Goal: Transaction & Acquisition: Book appointment/travel/reservation

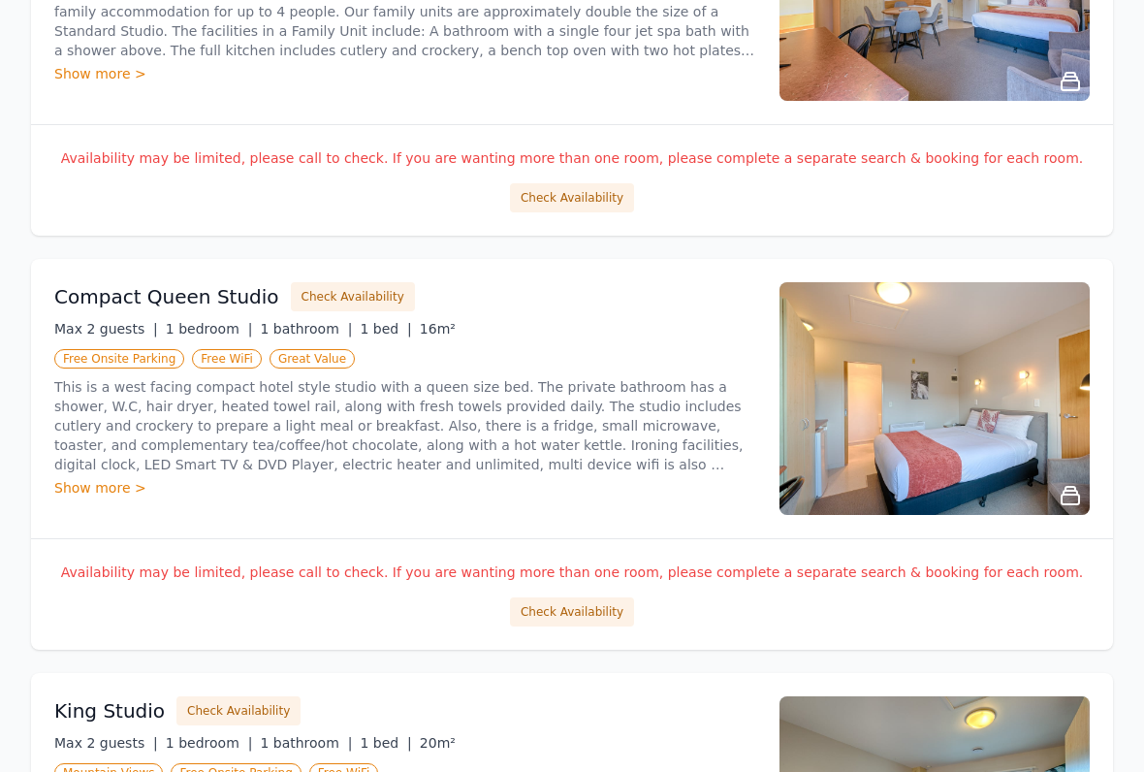
scroll to position [568, 0]
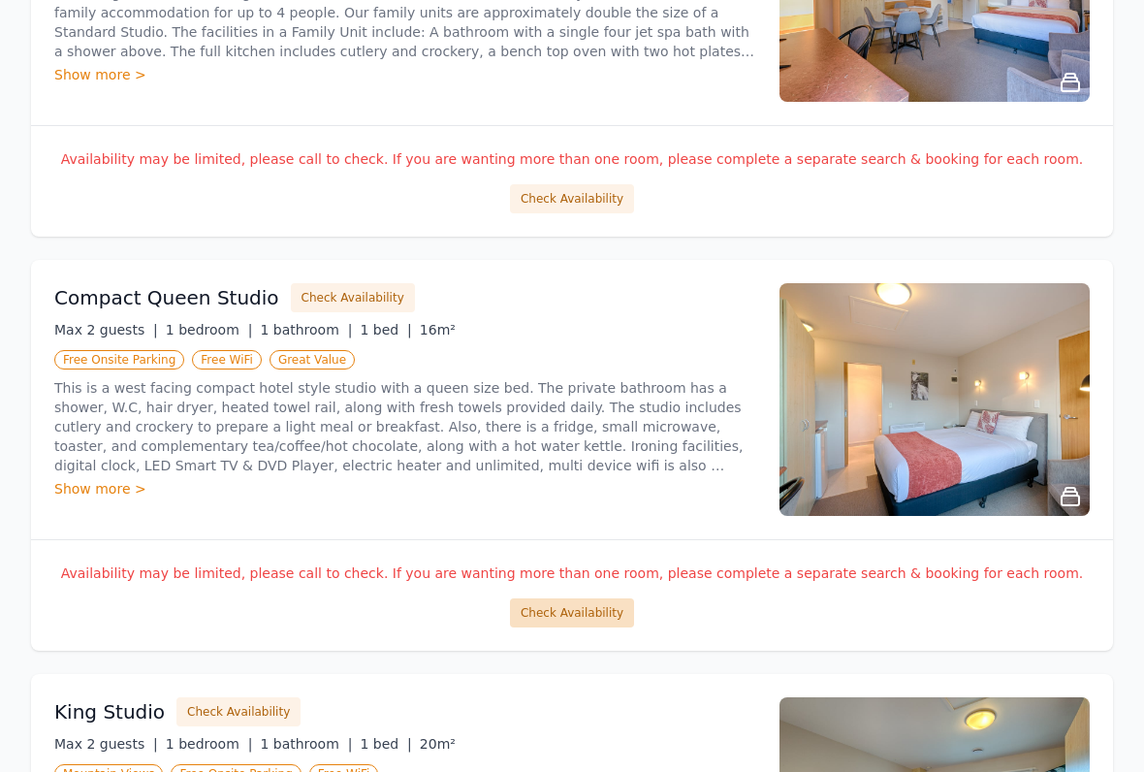
click at [582, 599] on button "Check Availability" at bounding box center [572, 613] width 124 height 29
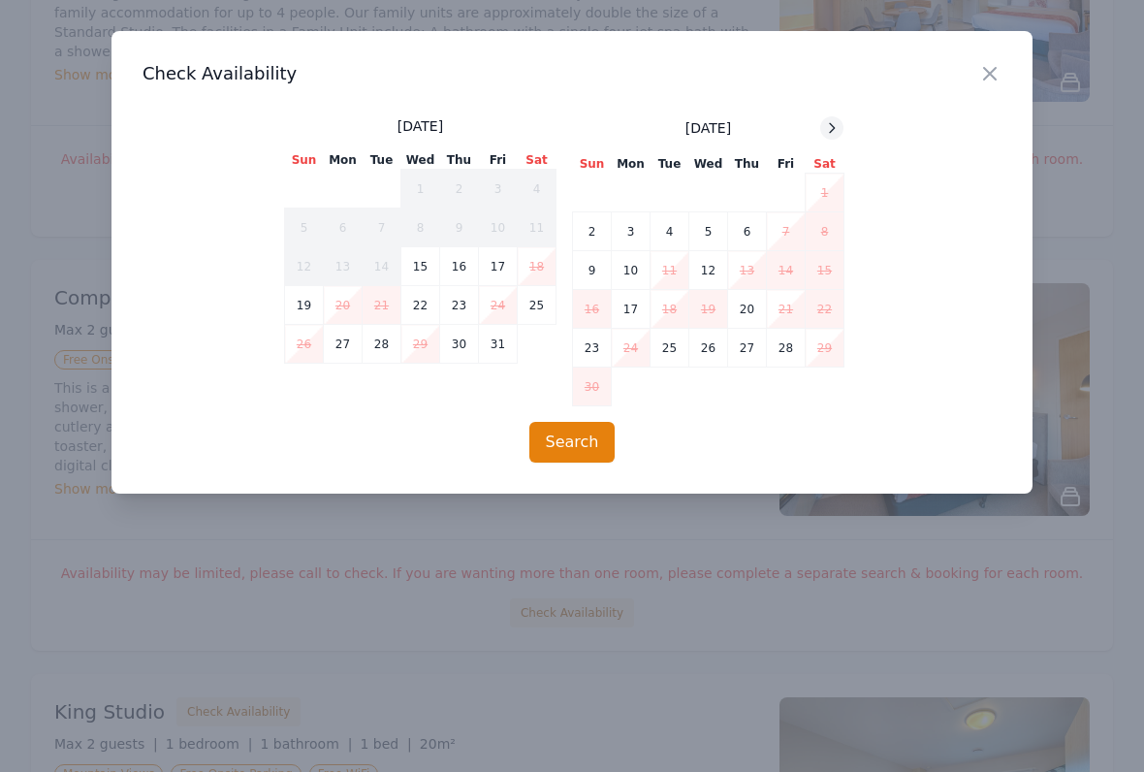
click at [829, 125] on icon at bounding box center [832, 128] width 16 height 16
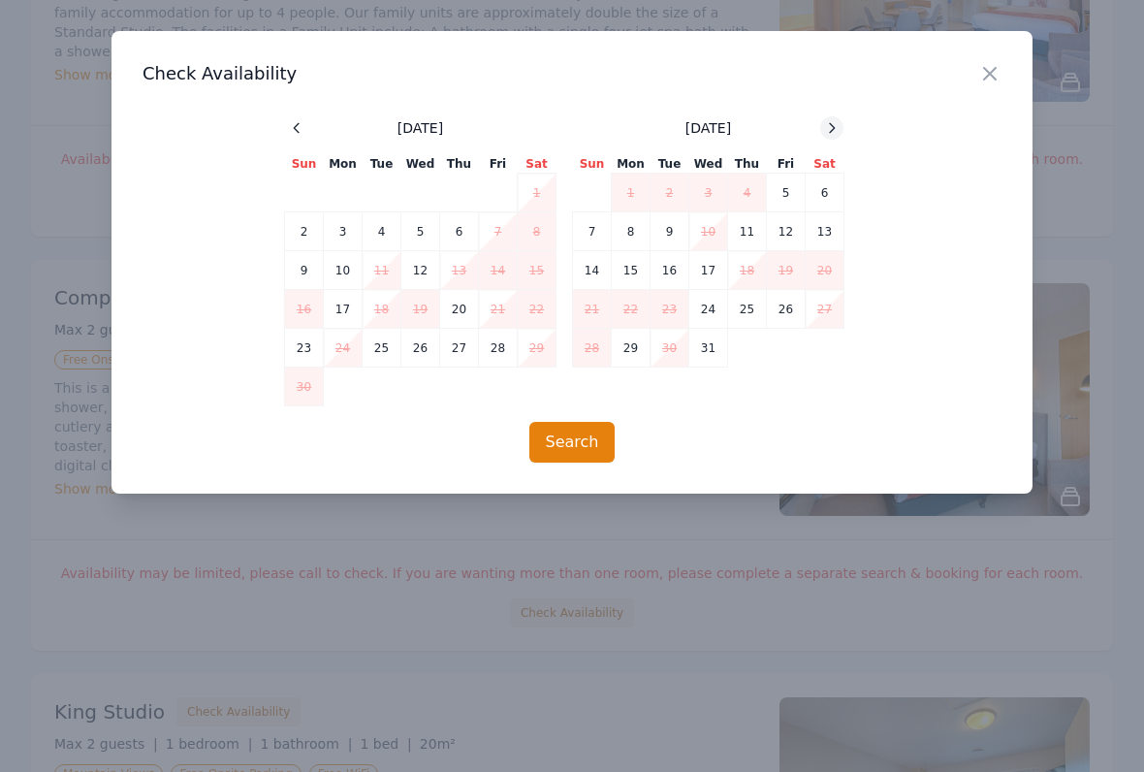
click at [831, 125] on icon at bounding box center [832, 127] width 5 height 9
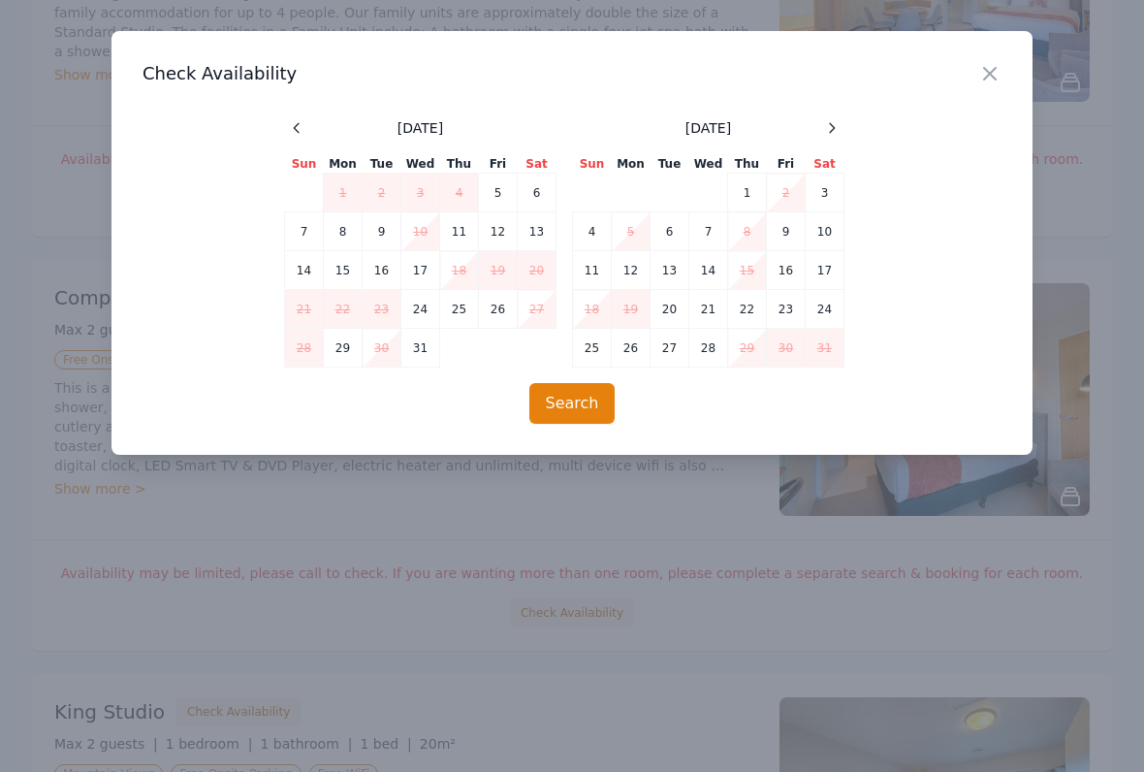
click at [846, 113] on div "Close Check Availability [DATE] Sun Mon Tue Wed Thu Fri Sat 1 2 3 4 5 6 7 8 9 1…" at bounding box center [571, 243] width 921 height 424
click at [838, 125] on icon at bounding box center [832, 128] width 16 height 16
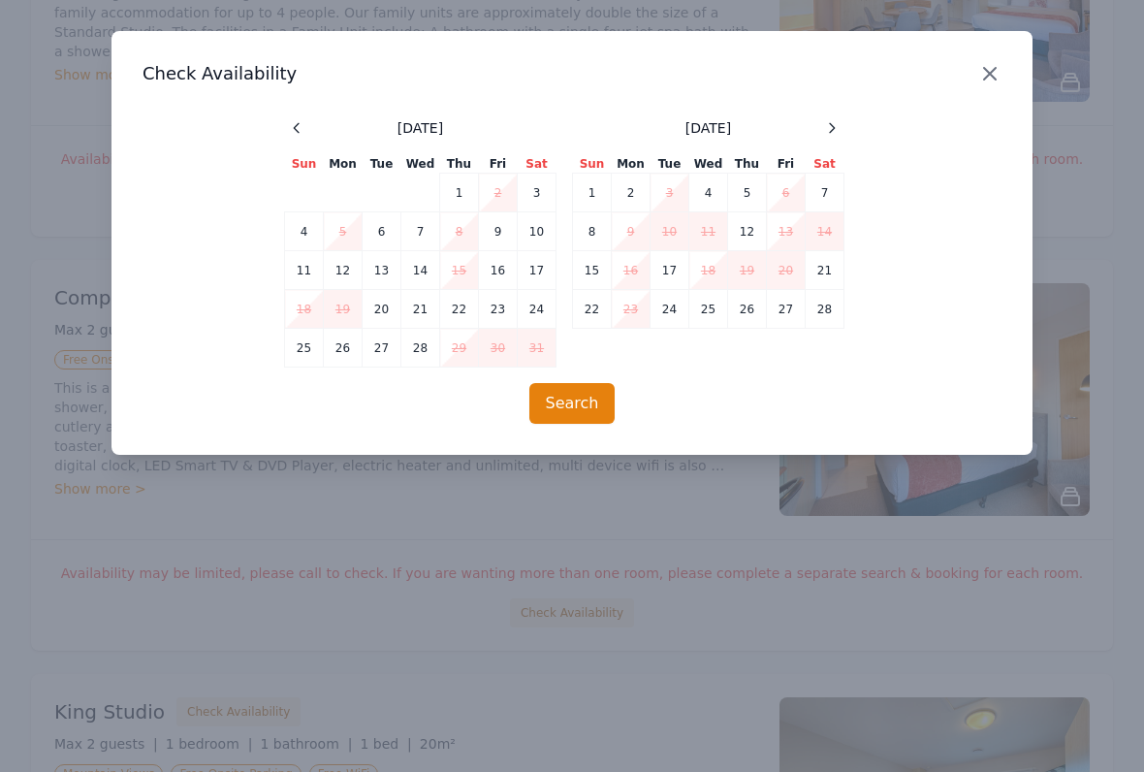
click at [989, 69] on icon "button" at bounding box center [989, 73] width 23 height 23
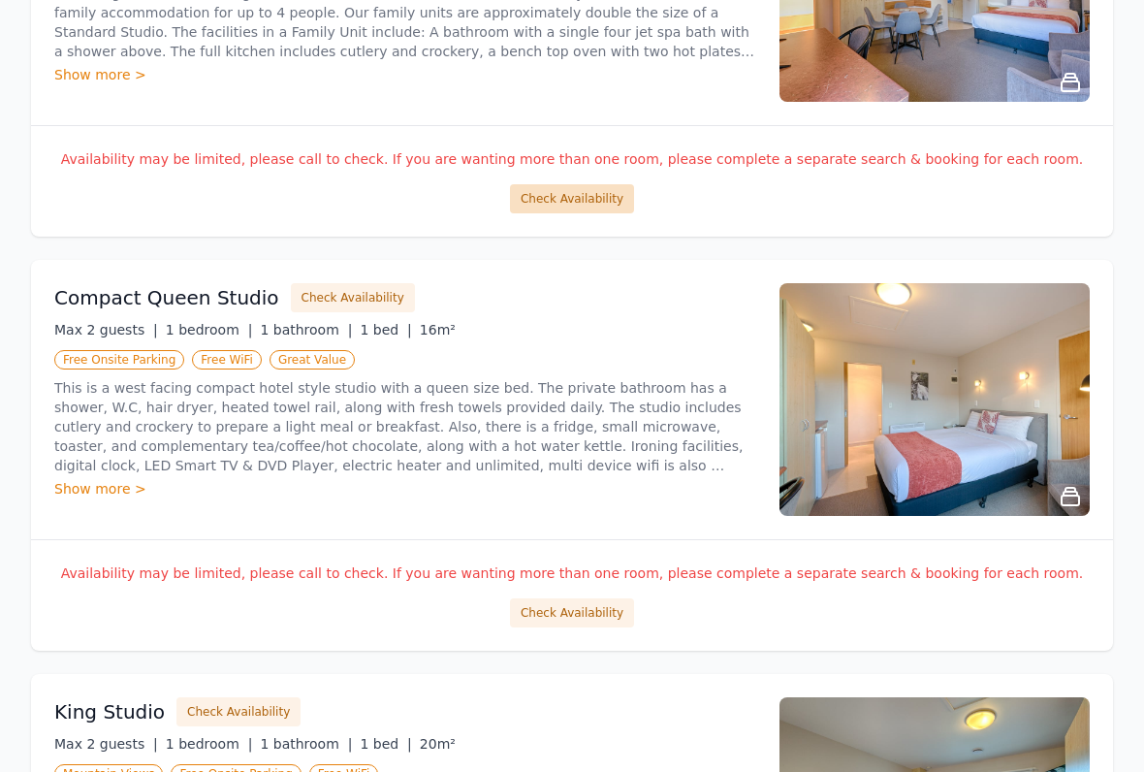
click at [576, 186] on button "Check Availability" at bounding box center [572, 198] width 124 height 29
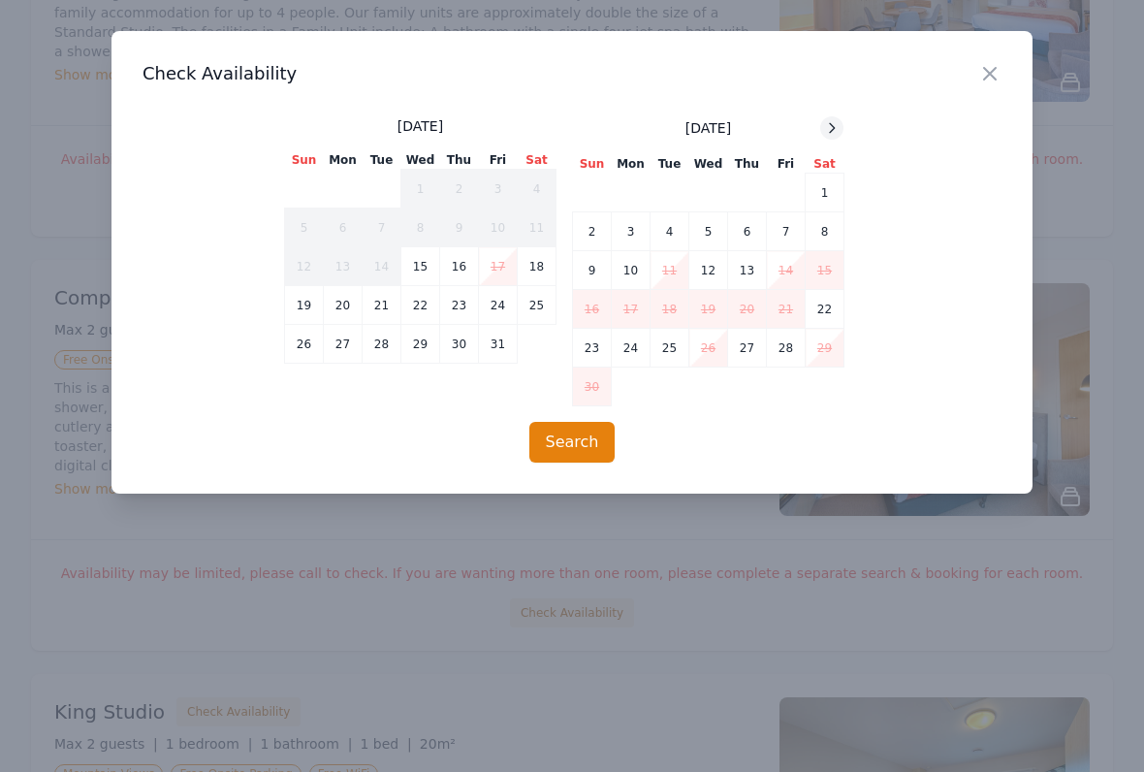
click at [835, 119] on div at bounding box center [831, 127] width 23 height 23
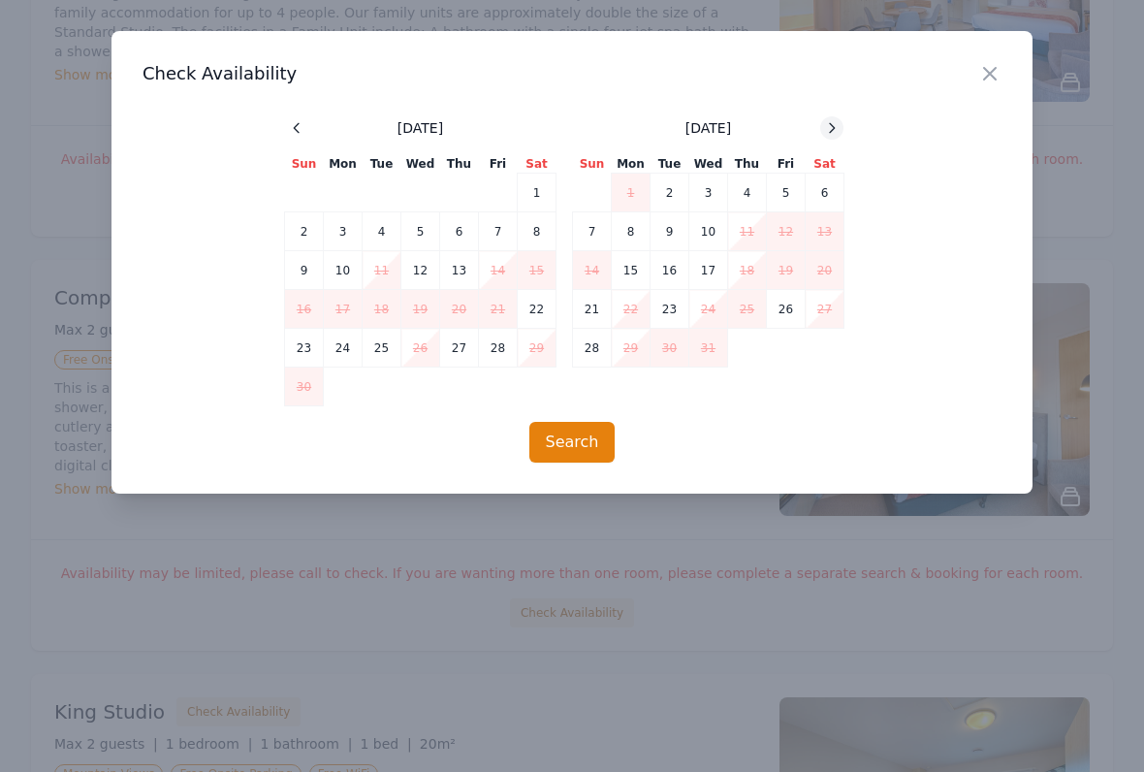
click at [835, 118] on div at bounding box center [831, 127] width 23 height 23
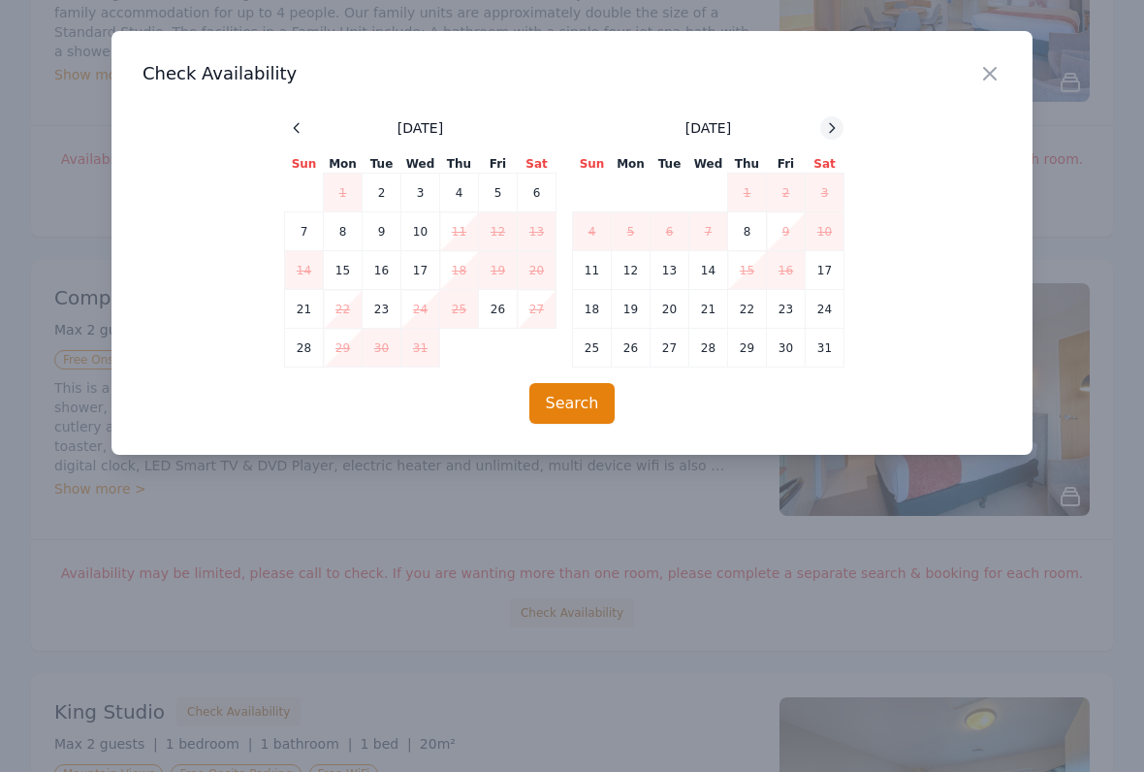
click at [835, 116] on div at bounding box center [831, 127] width 23 height 23
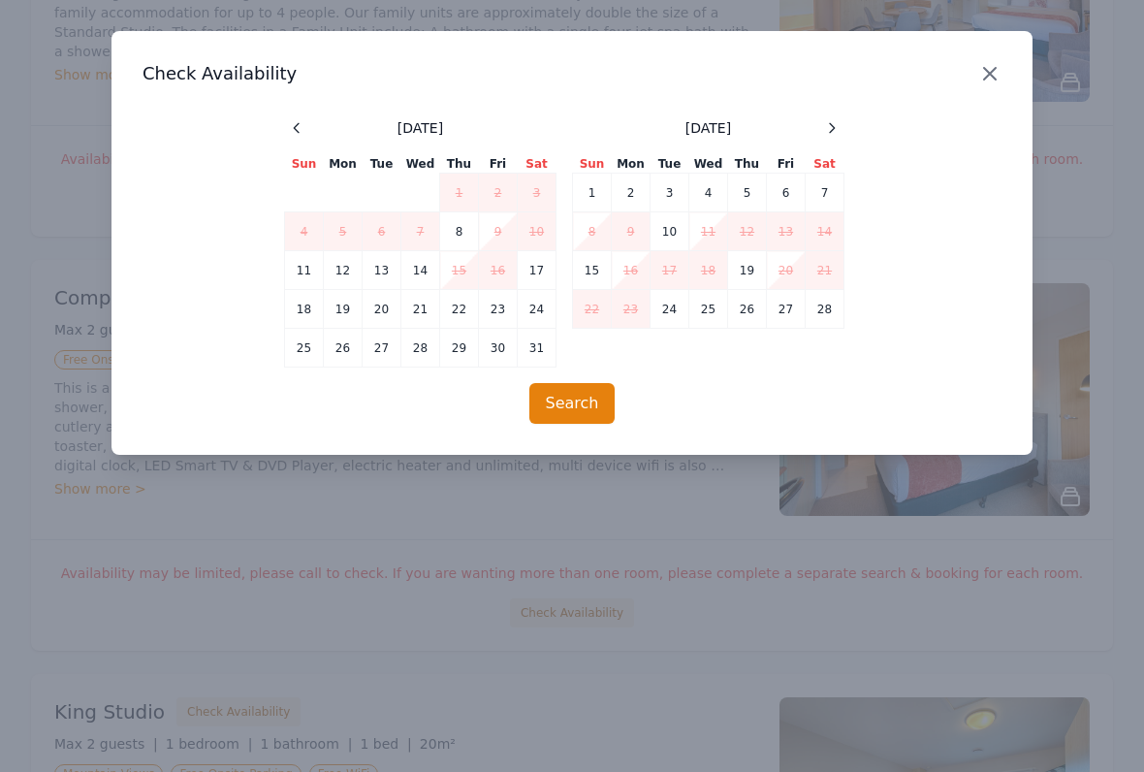
click at [998, 73] on icon "button" at bounding box center [989, 73] width 23 height 23
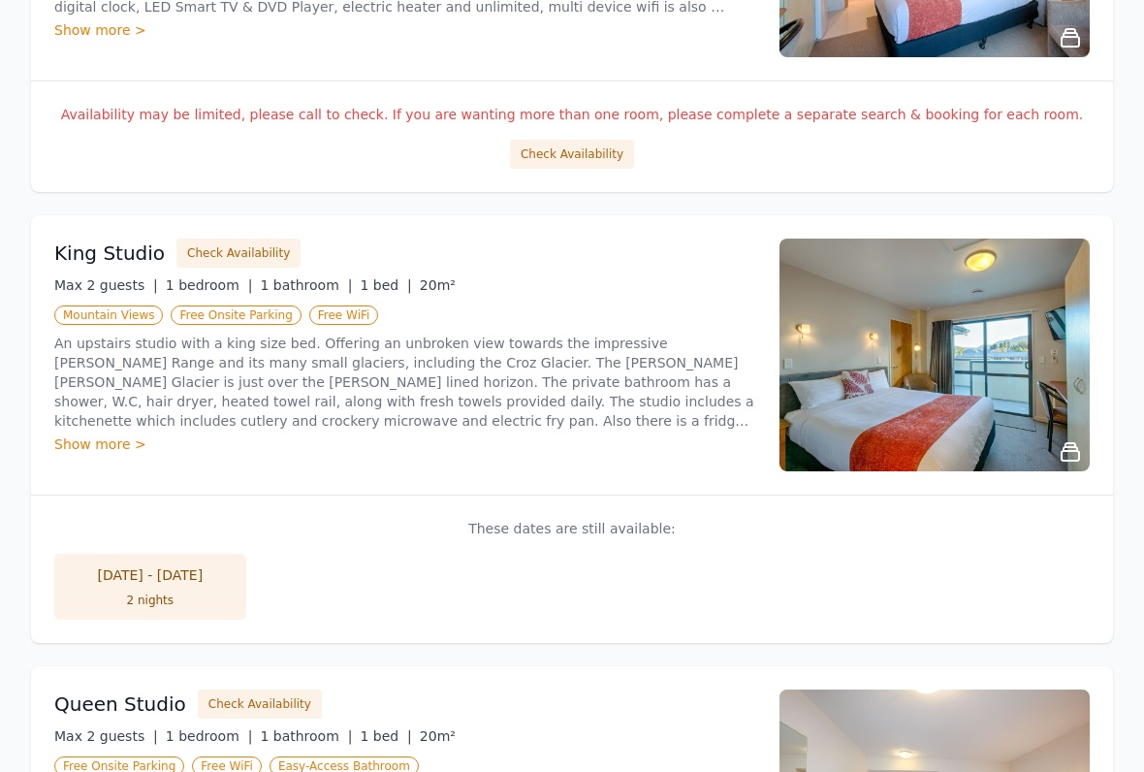
scroll to position [1025, 0]
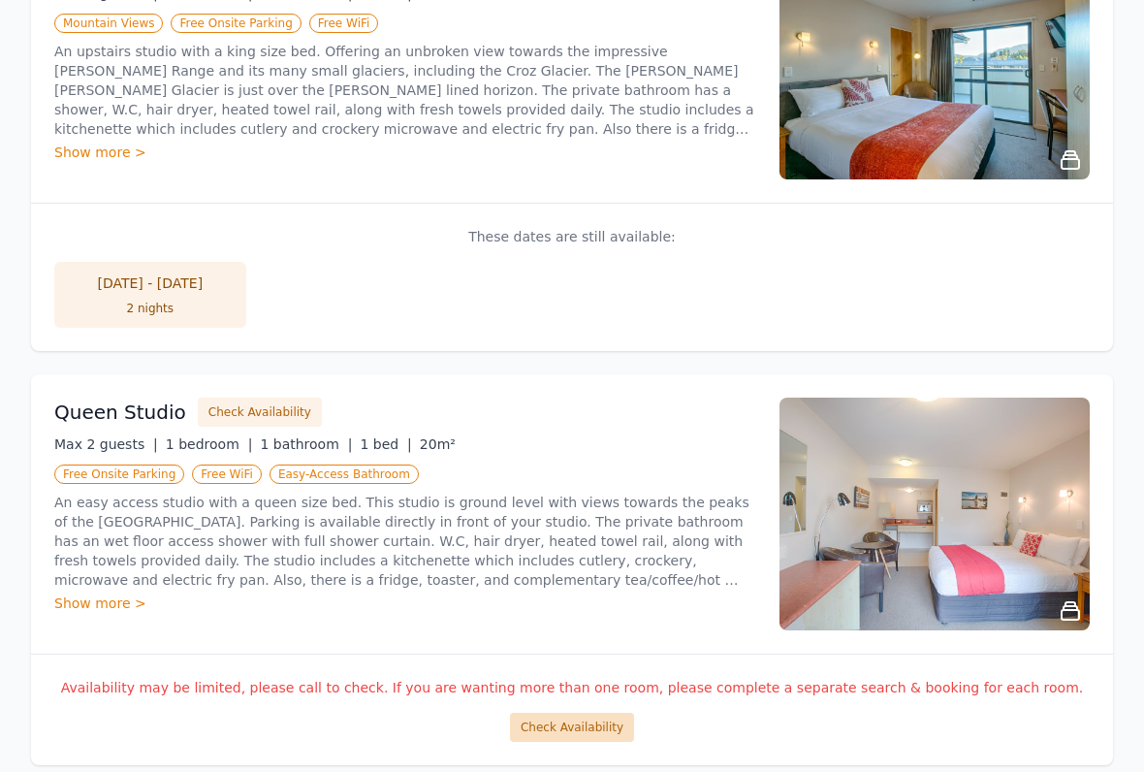
click at [591, 638] on button "Check Availability" at bounding box center [572, 727] width 124 height 29
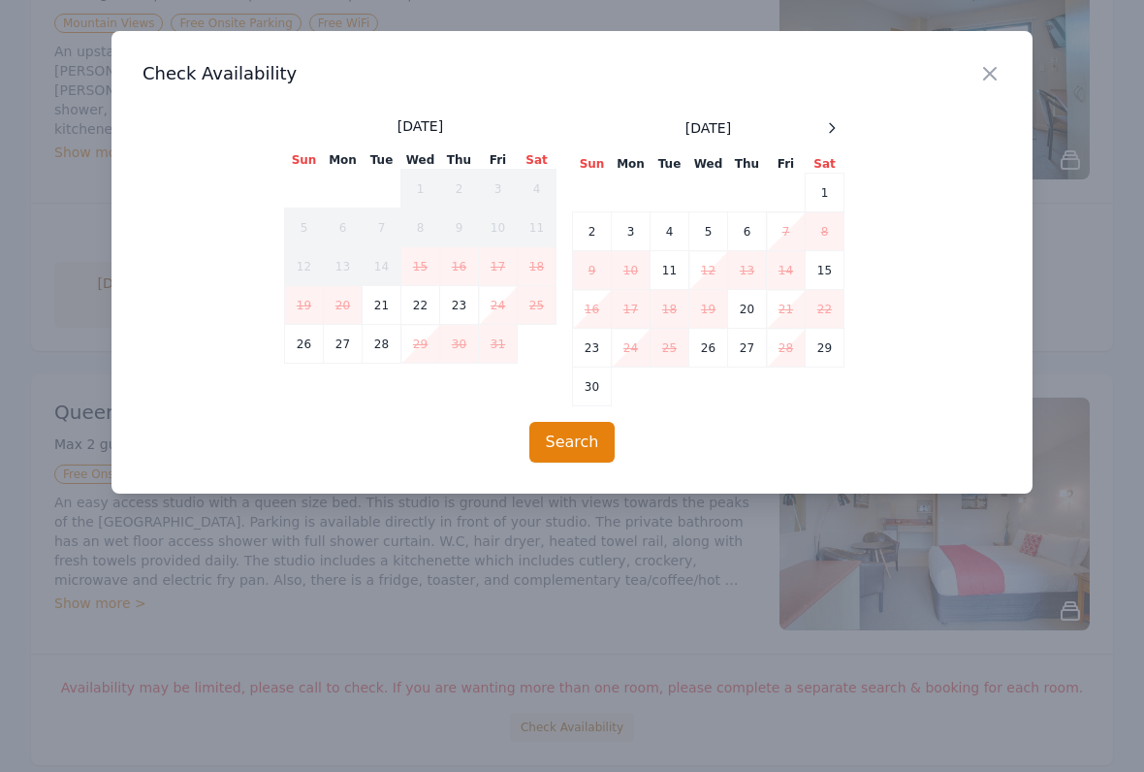
click at [844, 118] on div "[DATE] Sun Mon Tue Wed Thu Fri Sat 1 2 3 4 5 6 7 8 9 10 11 12 13 14 15 16 17 18…" at bounding box center [572, 261] width 576 height 290
click at [843, 117] on div "[DATE] Sun Mon Tue Wed Thu Fri Sat 1 2 3 4 5 6 7 8 9 10 11 12 13 14 15 16 17 18…" at bounding box center [572, 261] width 576 height 290
click at [839, 125] on div at bounding box center [831, 127] width 23 height 23
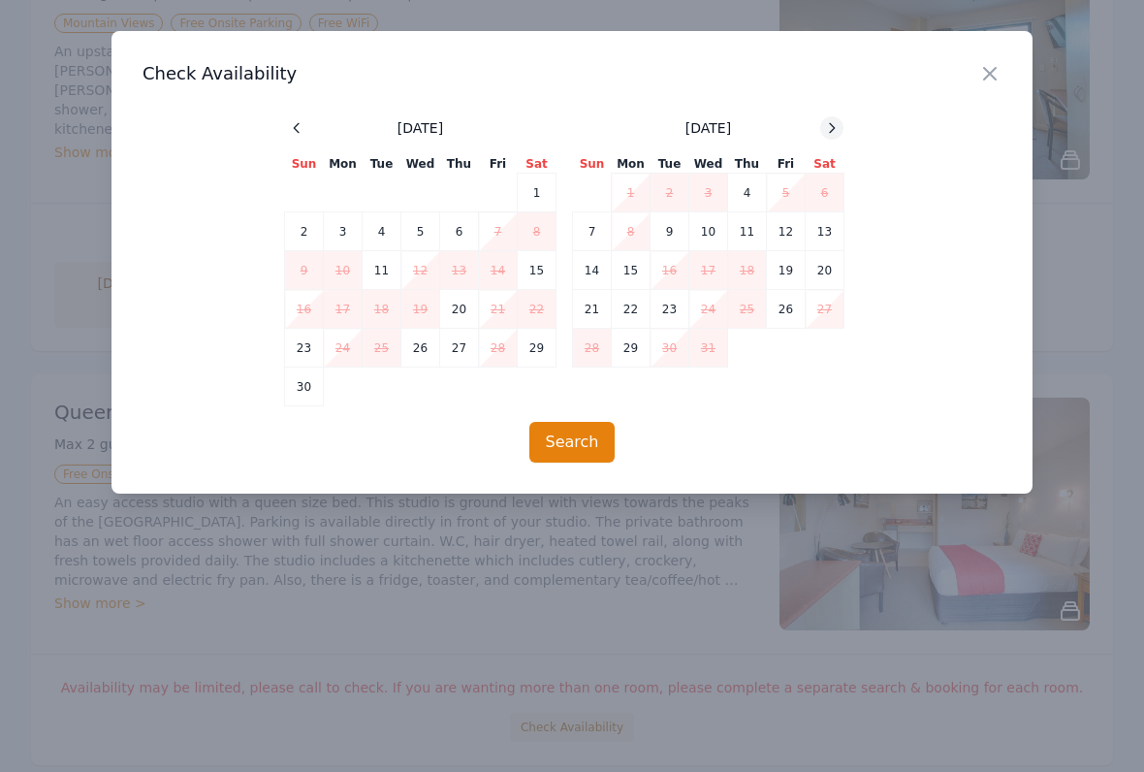
click at [838, 128] on icon at bounding box center [832, 128] width 16 height 16
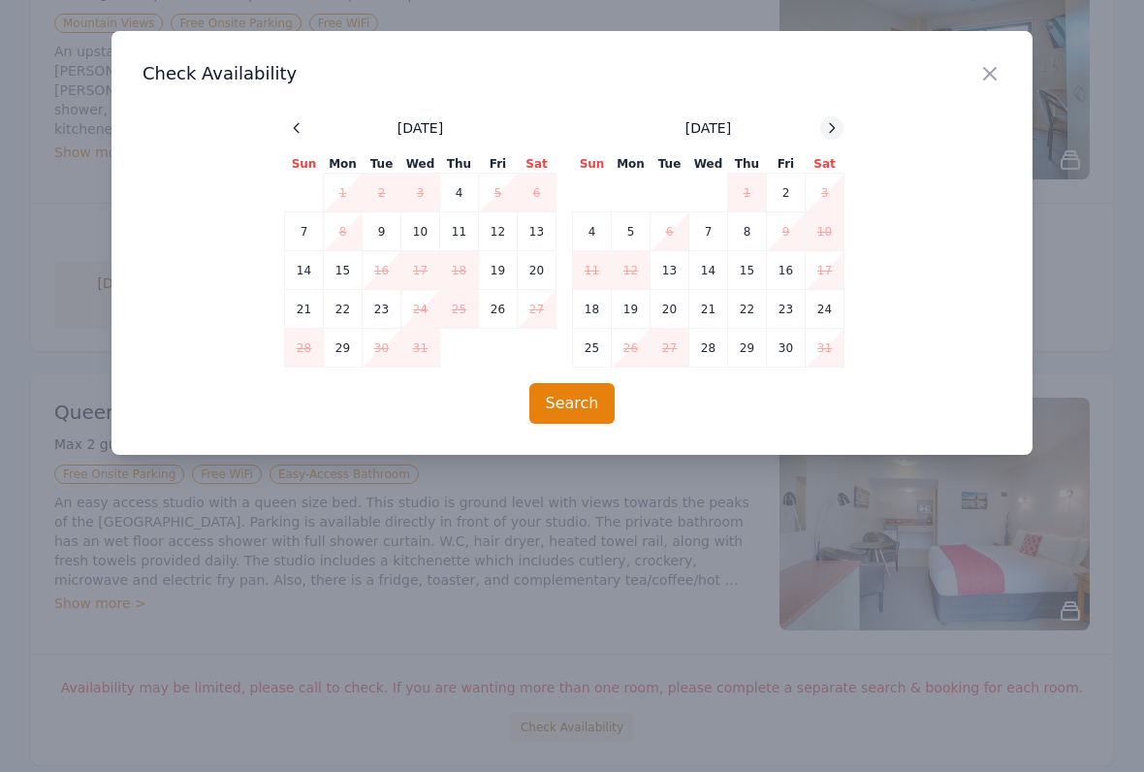
click at [836, 125] on icon at bounding box center [832, 128] width 16 height 16
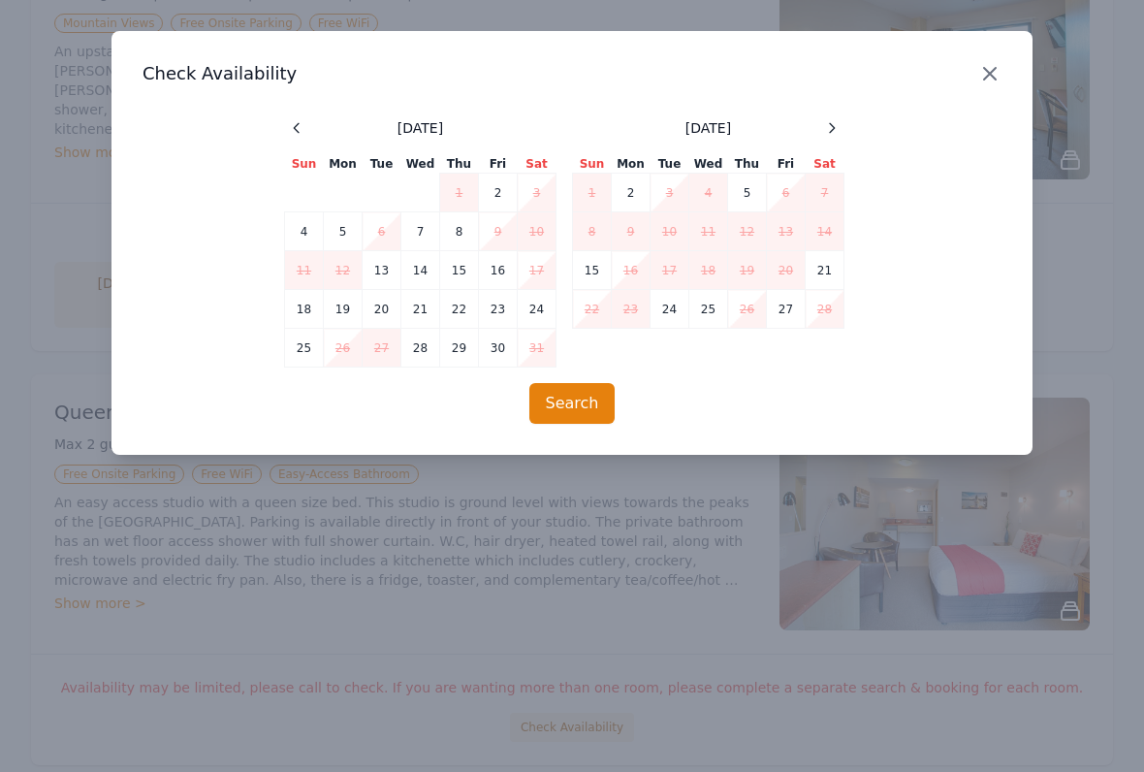
click at [993, 71] on icon "button" at bounding box center [990, 74] width 12 height 12
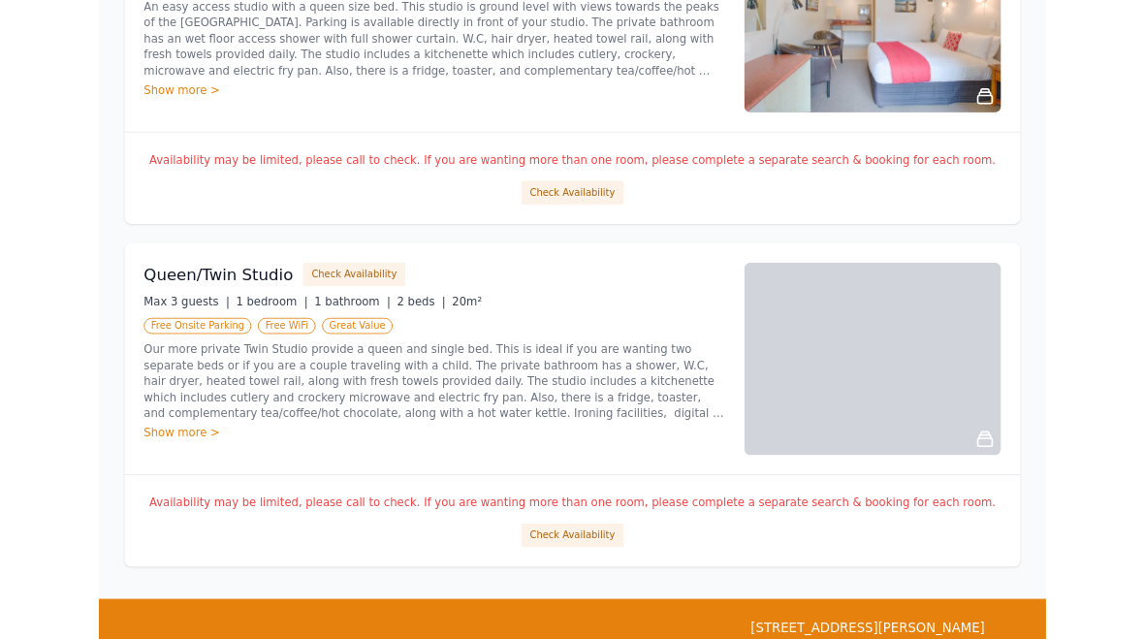
scroll to position [1812, 0]
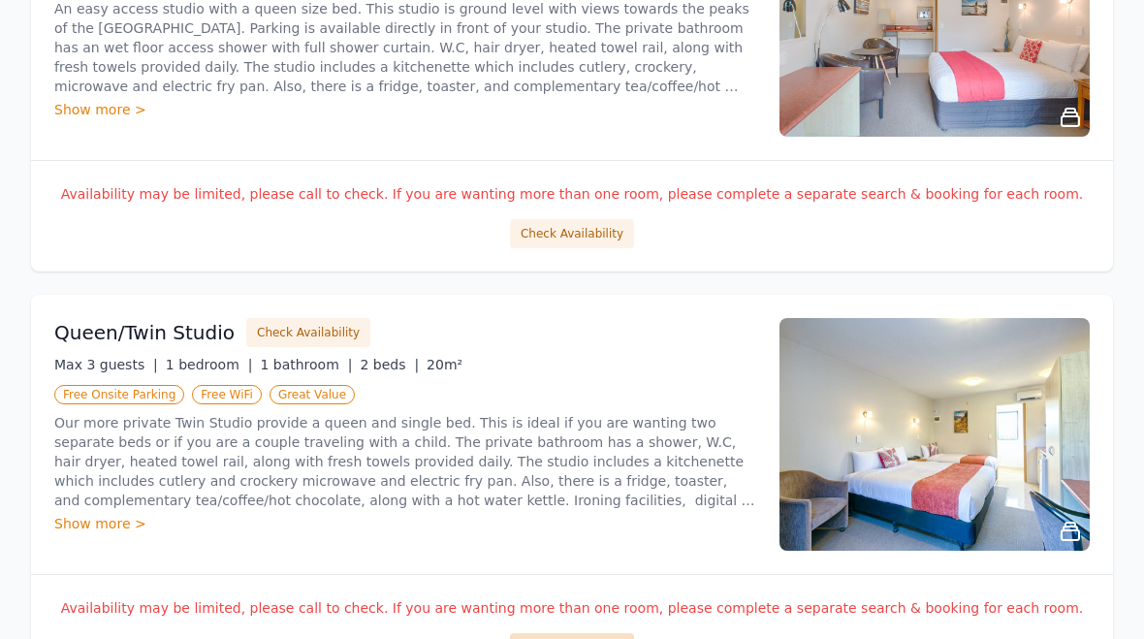
click at [604, 633] on button "Check Availability" at bounding box center [572, 647] width 124 height 29
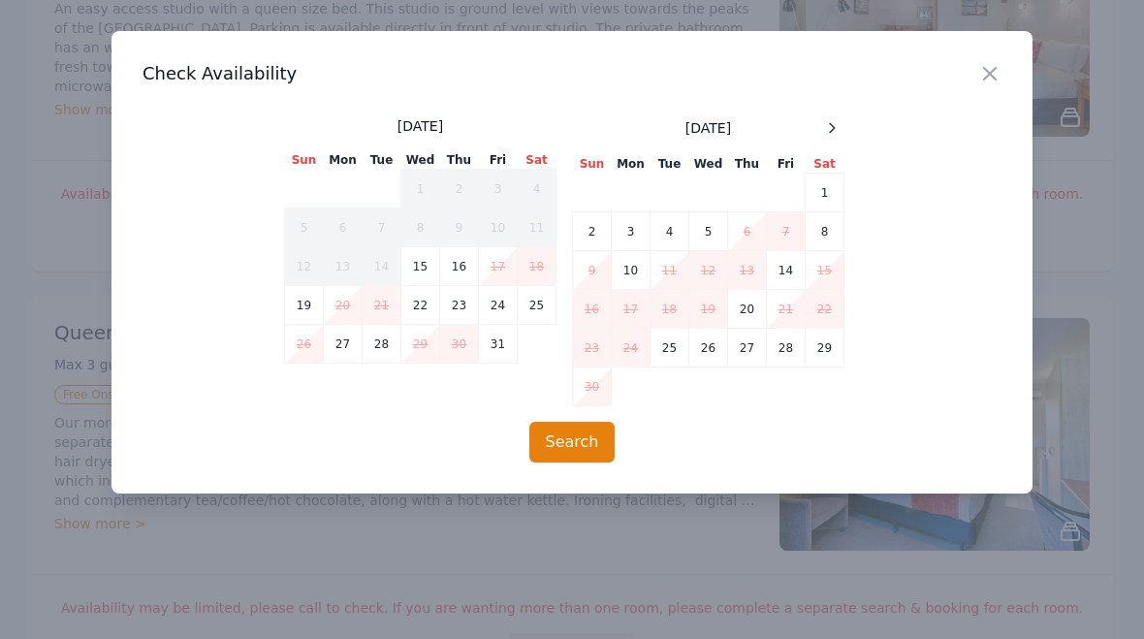
click at [997, 99] on div "Close Check Availability [DATE] Sun Mon Tue Wed Thu Fri Sat 1 2 3 4 5 6 7 8 9 1…" at bounding box center [571, 262] width 921 height 462
click at [839, 116] on span at bounding box center [831, 127] width 23 height 23
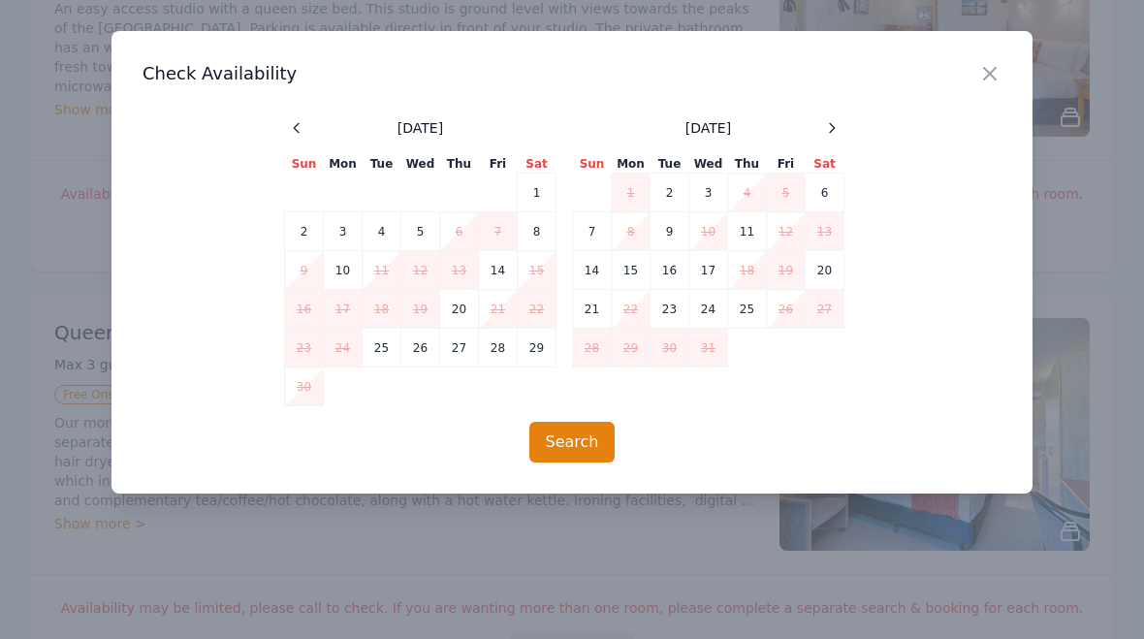
click at [846, 118] on div "[DATE] Sun Mon Tue Wed Thu Fri Sat 1 2 3 4 5 6 7 8 9 10 11 12 13 14 15 16 17 18…" at bounding box center [572, 261] width 576 height 290
click at [838, 123] on icon at bounding box center [832, 128] width 16 height 16
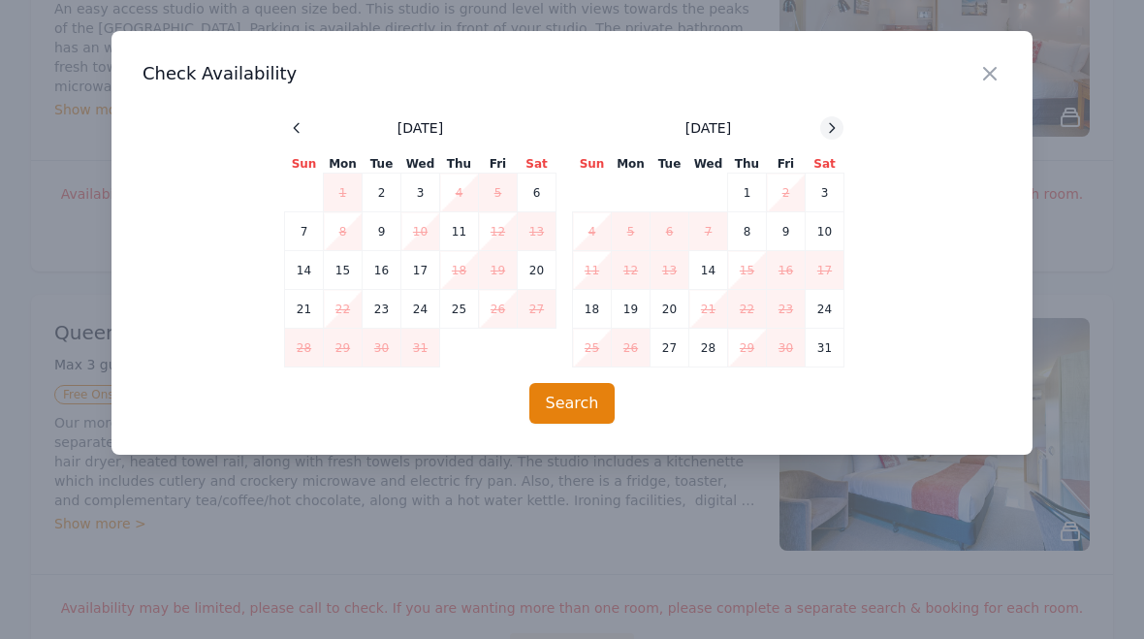
click at [836, 135] on icon at bounding box center [832, 128] width 16 height 16
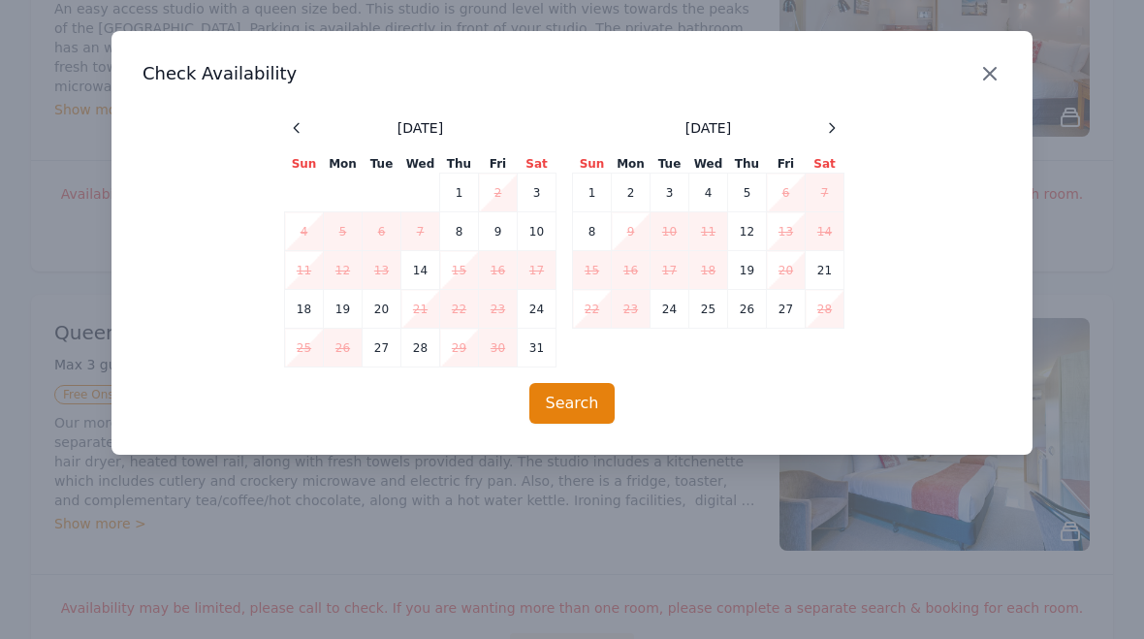
click at [992, 75] on icon "button" at bounding box center [989, 73] width 23 height 23
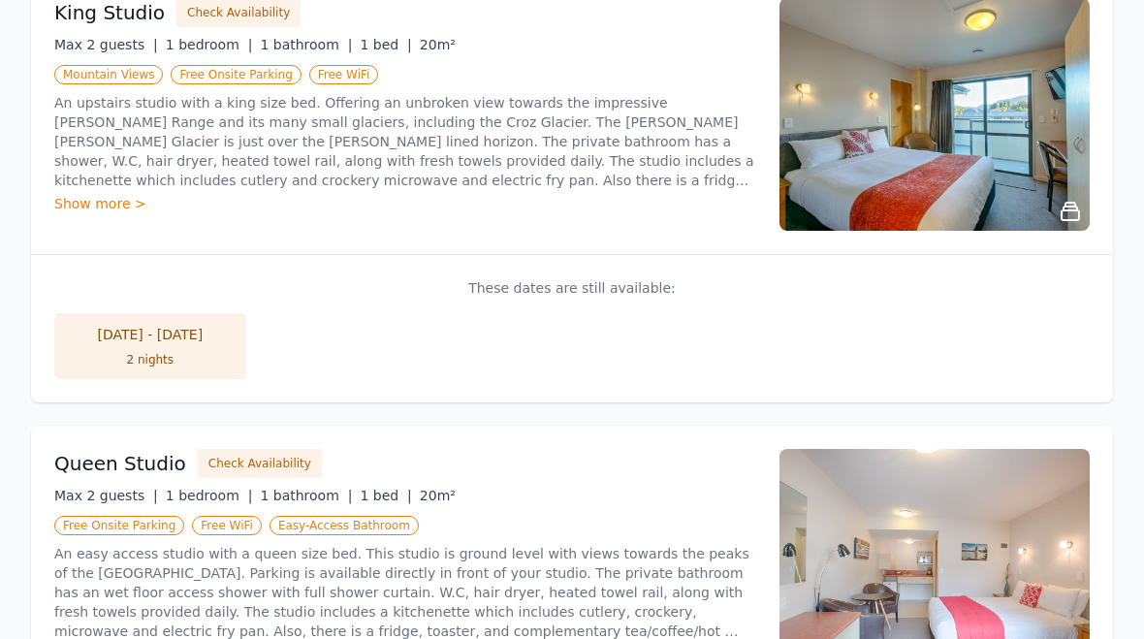
scroll to position [1201, 0]
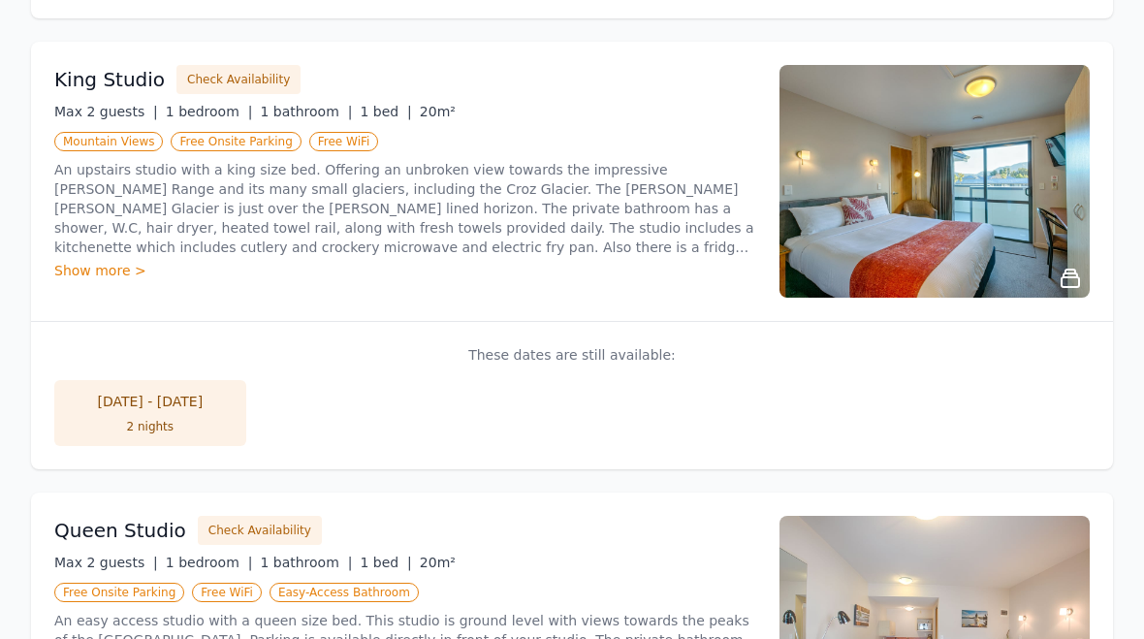
click at [102, 261] on div "Show more >" at bounding box center [405, 270] width 702 height 19
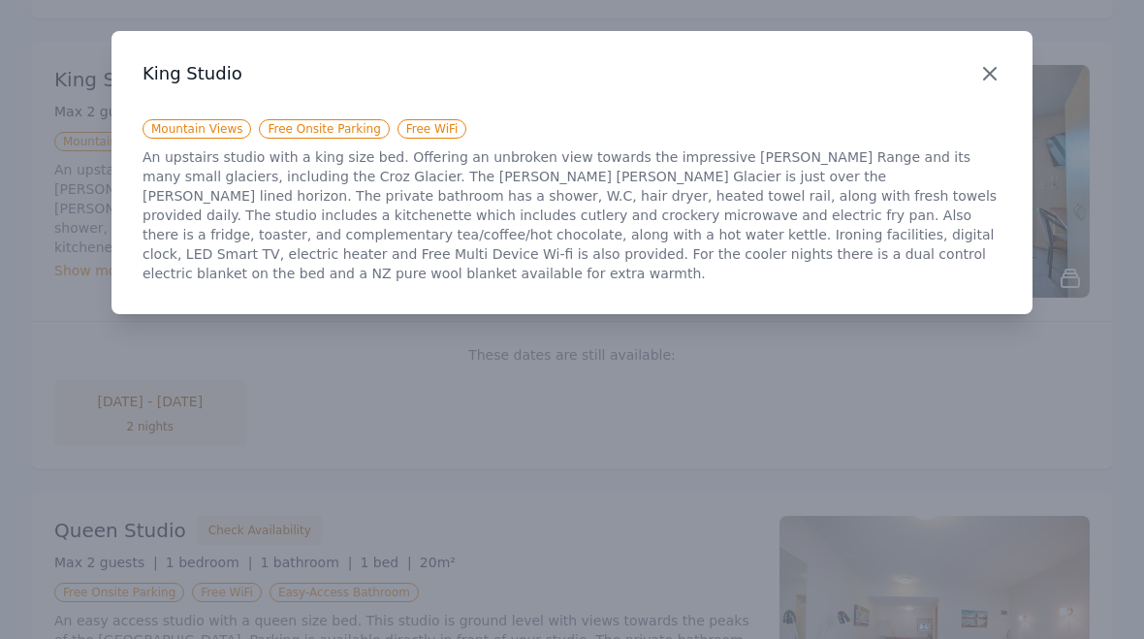
click at [995, 65] on icon "button" at bounding box center [989, 73] width 23 height 23
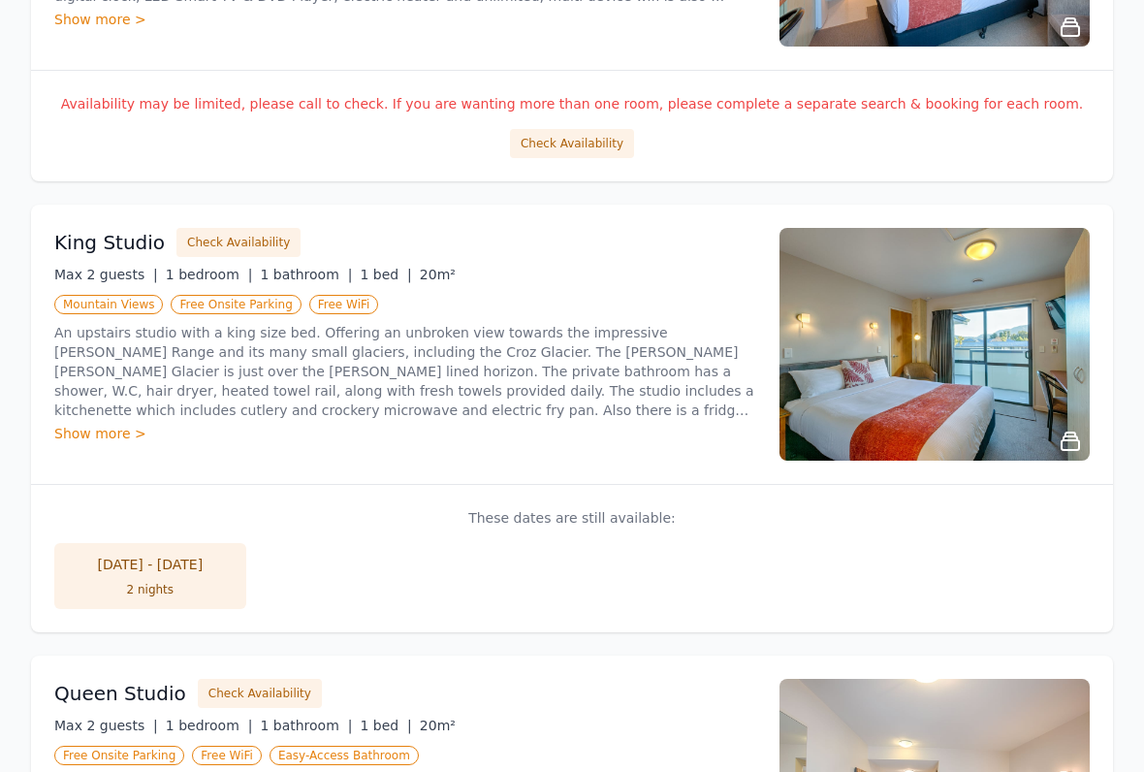
scroll to position [1049, 0]
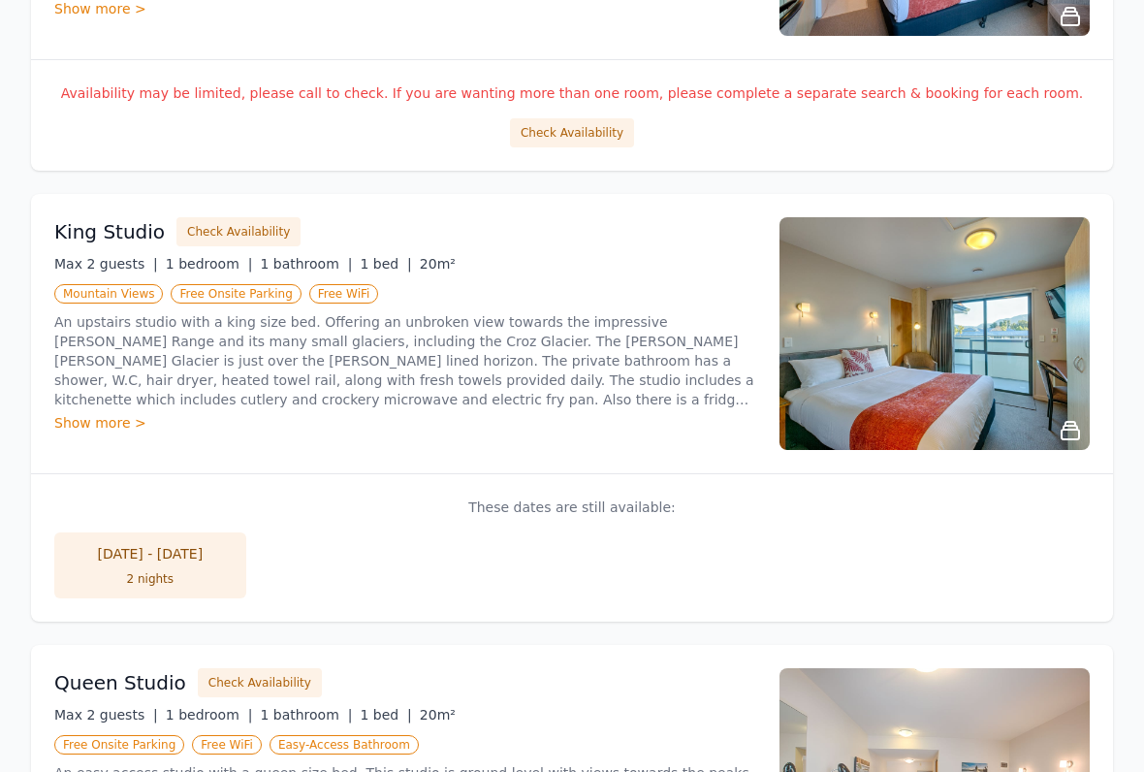
click at [541, 499] on div "These dates are still available: [DATE] - [DATE] 2 nights" at bounding box center [572, 547] width 1082 height 148
click at [144, 571] on div "2 nights" at bounding box center [150, 579] width 153 height 16
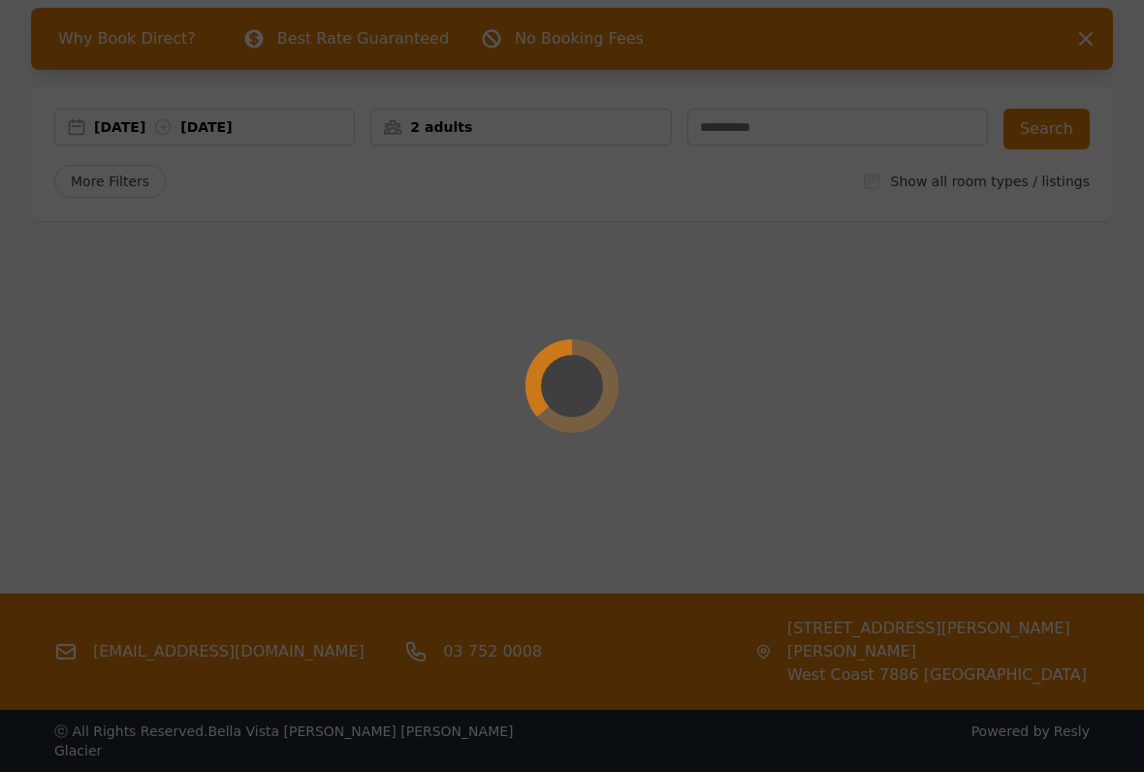
scroll to position [93, 0]
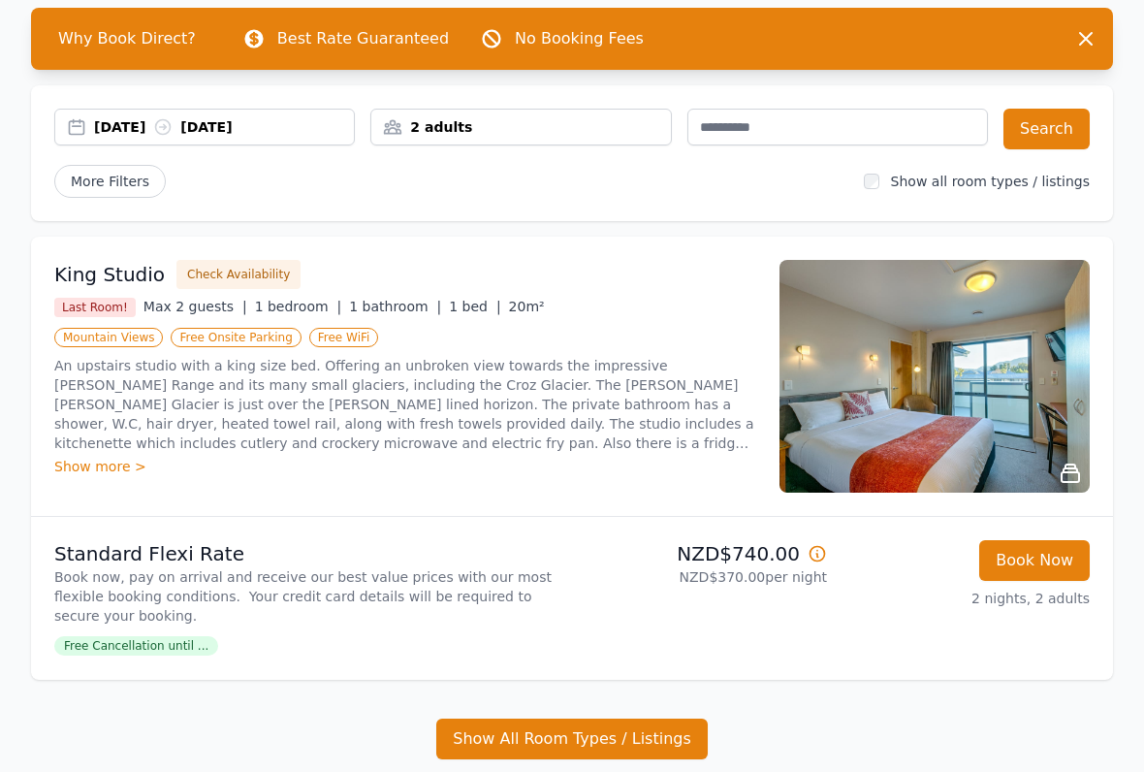
click at [164, 133] on div "[DATE] [DATE]" at bounding box center [224, 126] width 260 height 19
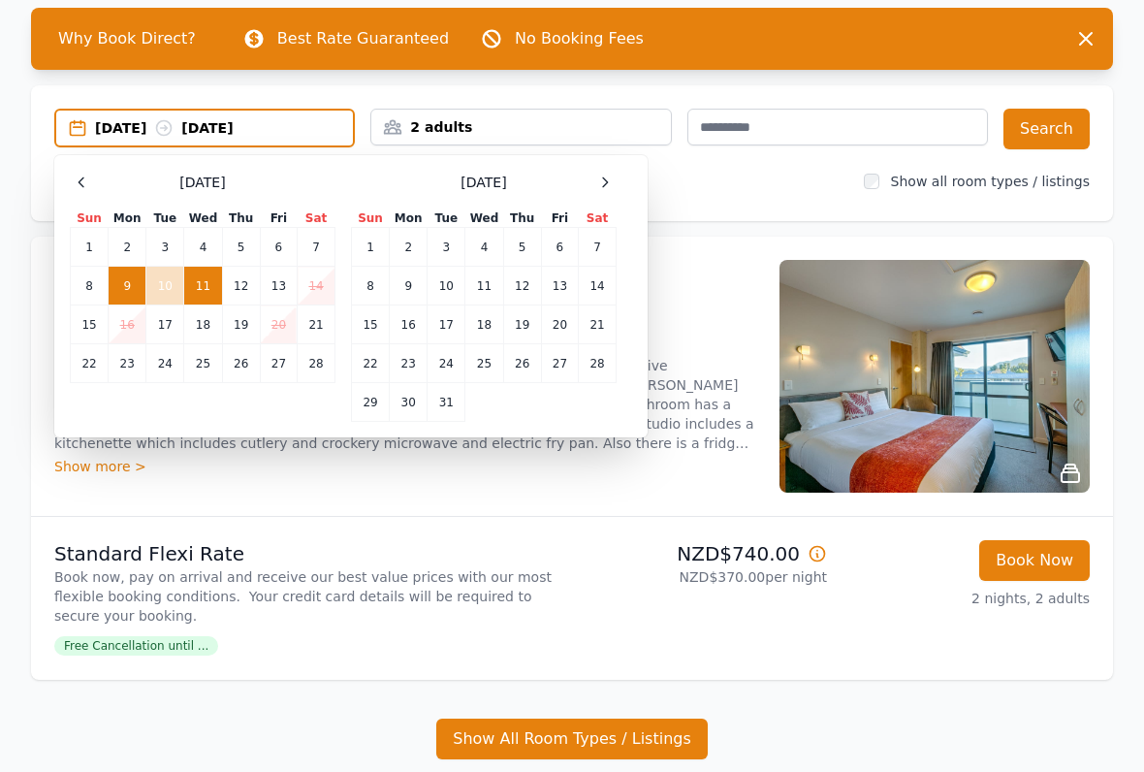
click at [213, 294] on td "11" at bounding box center [203, 286] width 38 height 39
click at [258, 297] on td "12" at bounding box center [241, 286] width 38 height 39
click at [209, 299] on td "11" at bounding box center [203, 286] width 38 height 39
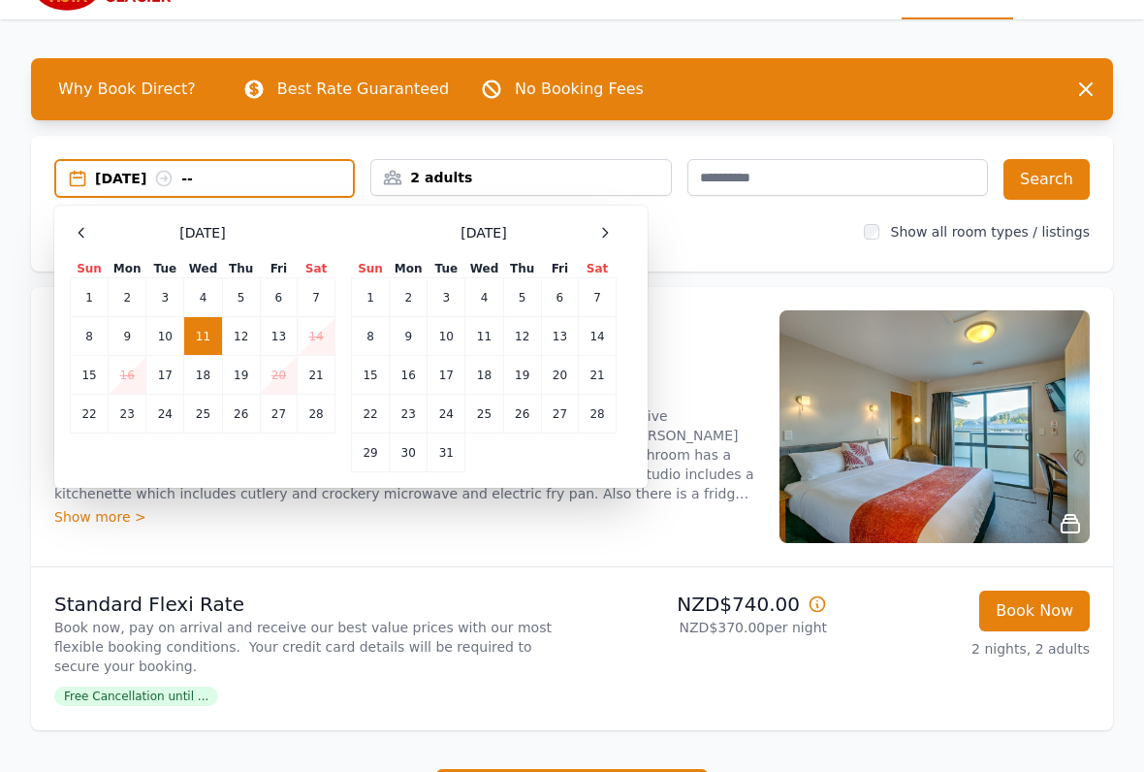
scroll to position [43, 0]
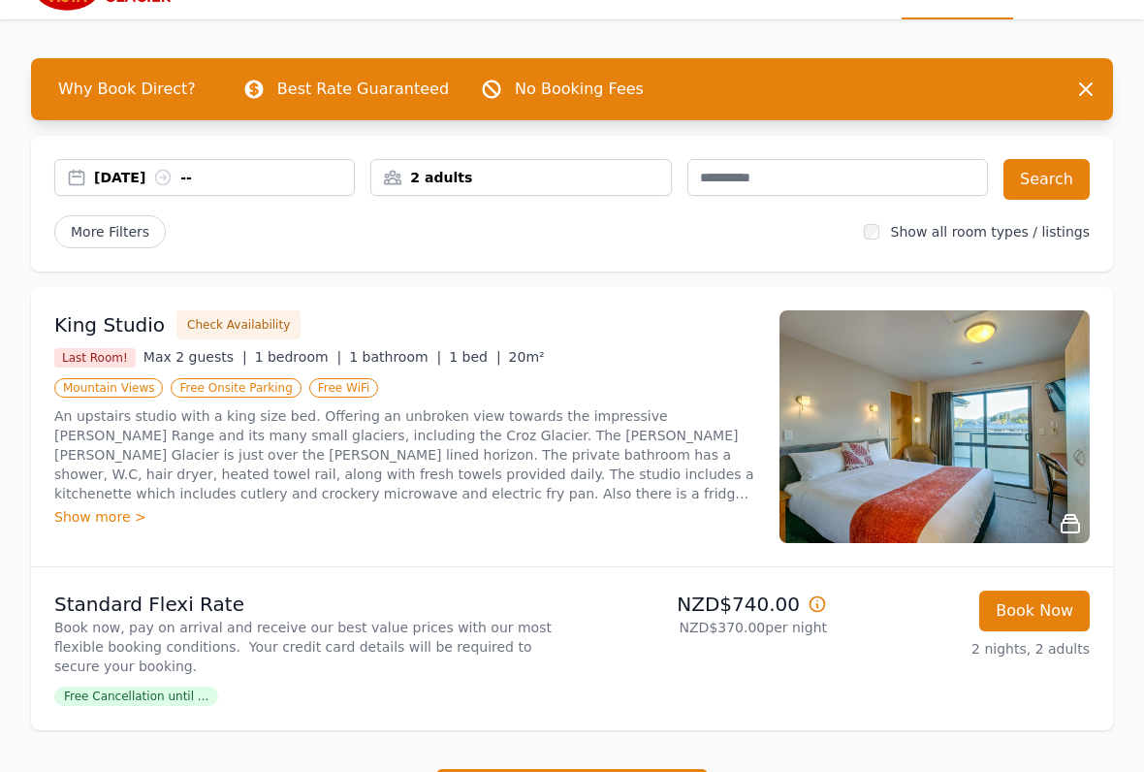
click at [1070, 97] on button "Dismiss" at bounding box center [1085, 89] width 39 height 39
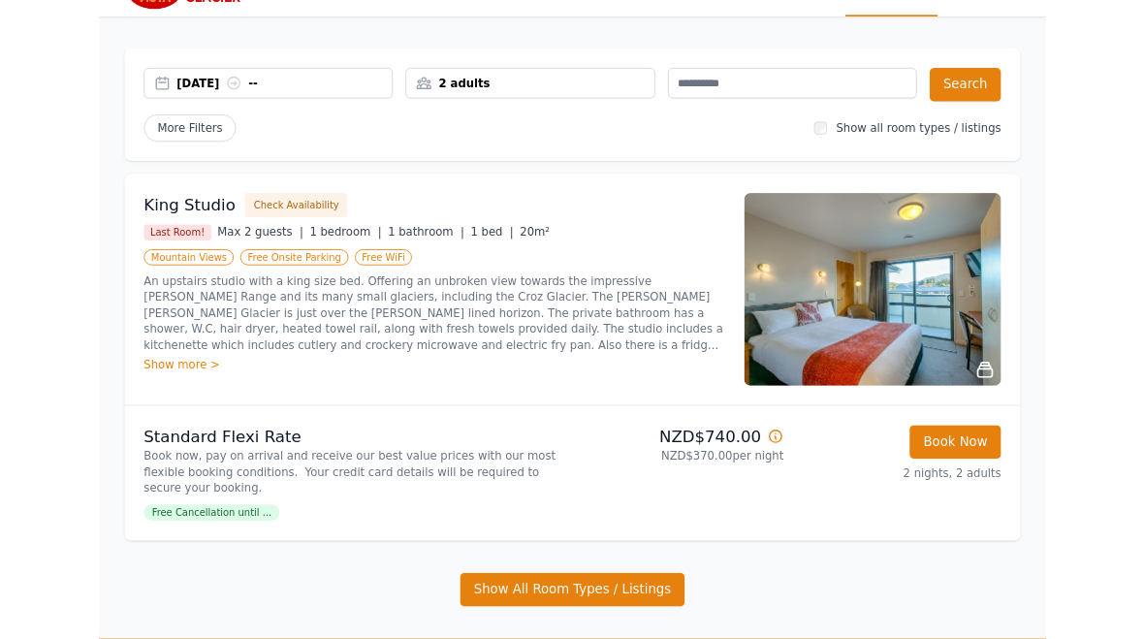
scroll to position [97, 0]
